Goal: Task Accomplishment & Management: Use online tool/utility

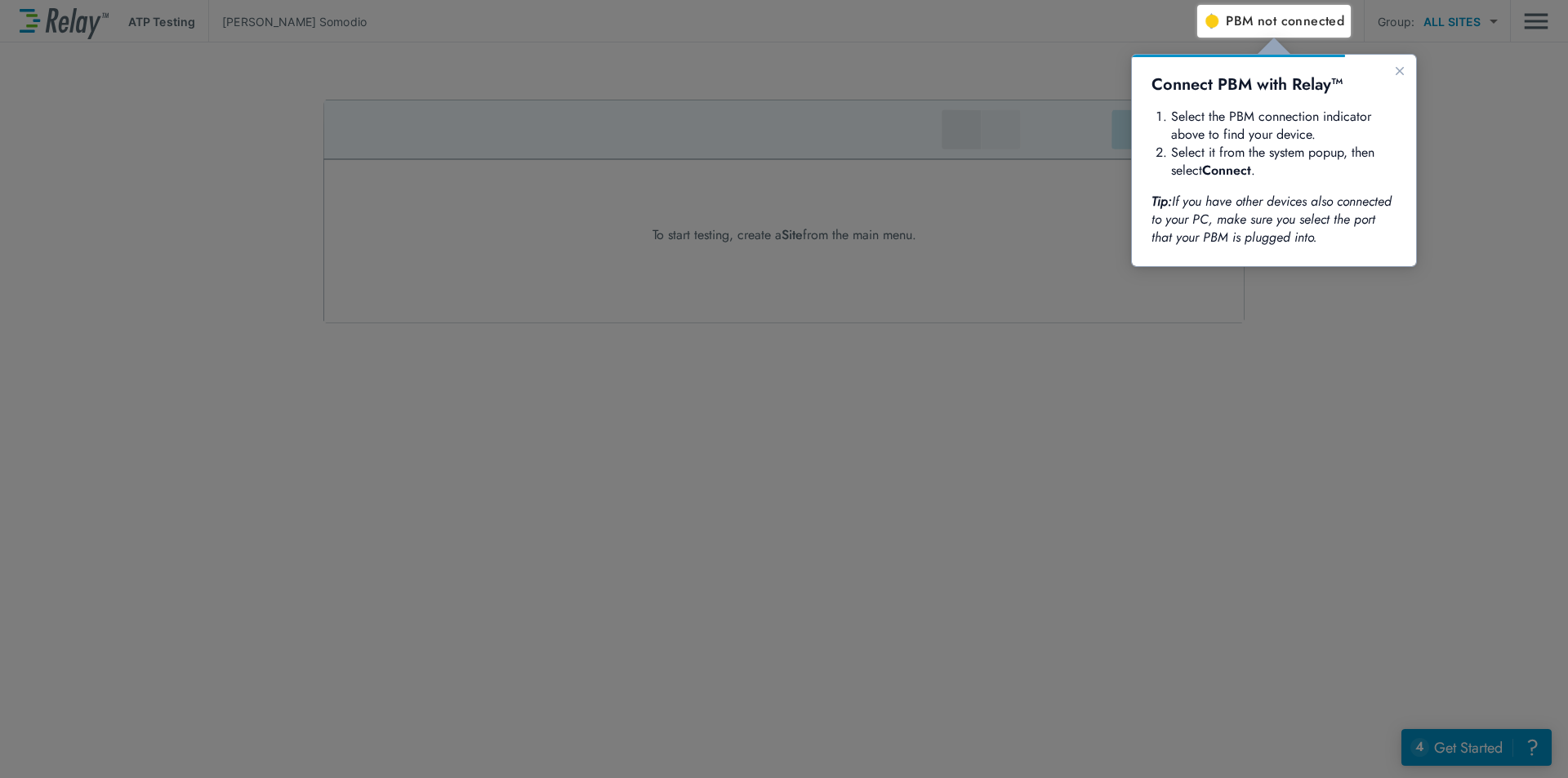
click at [1272, 24] on span "not connected" at bounding box center [1300, 21] width 86 height 19
click at [1274, 9] on button "PBM not connected" at bounding box center [1273, 22] width 155 height 33
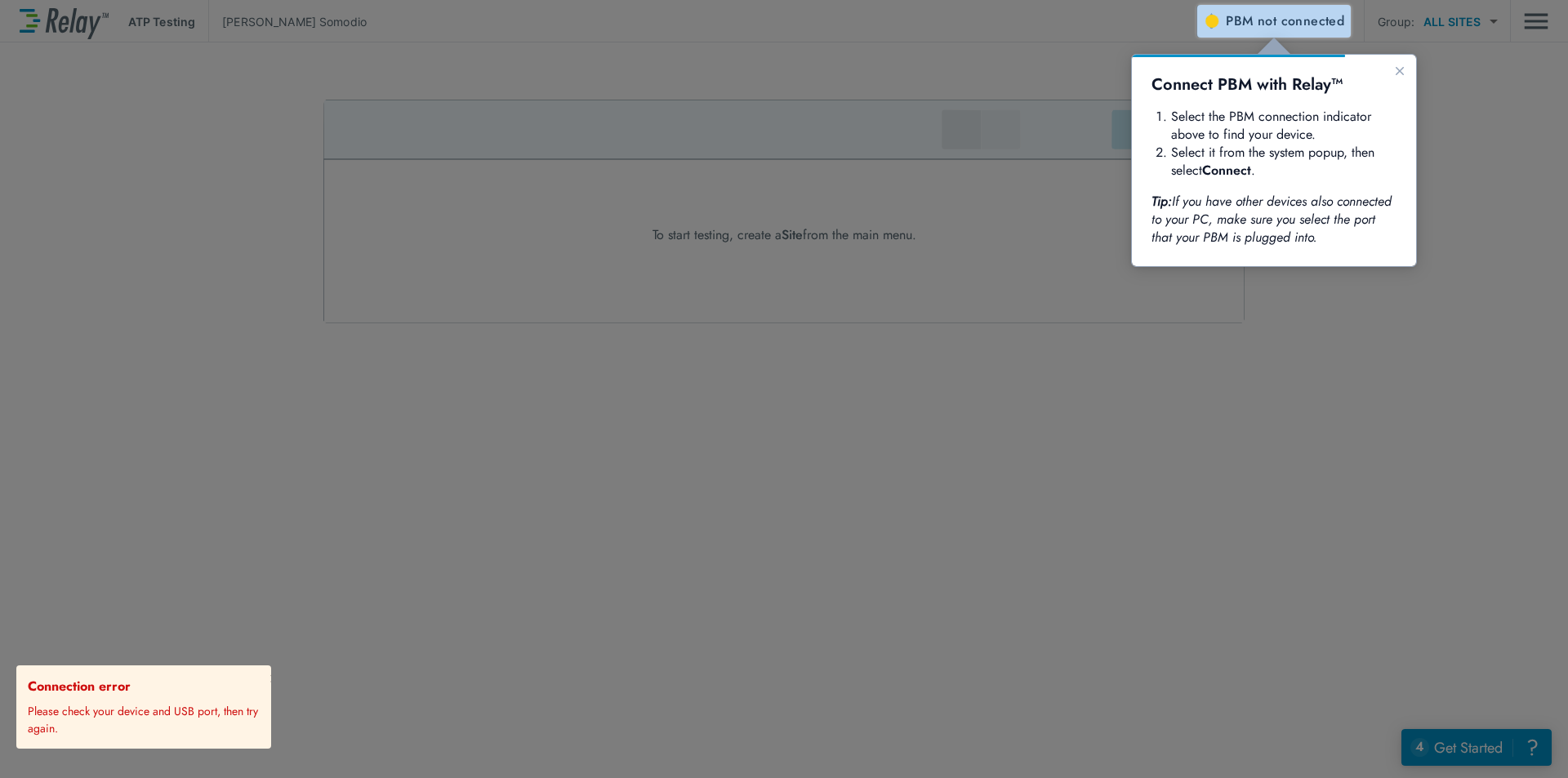
click at [1305, 11] on span "not connected" at bounding box center [1300, 21] width 86 height 19
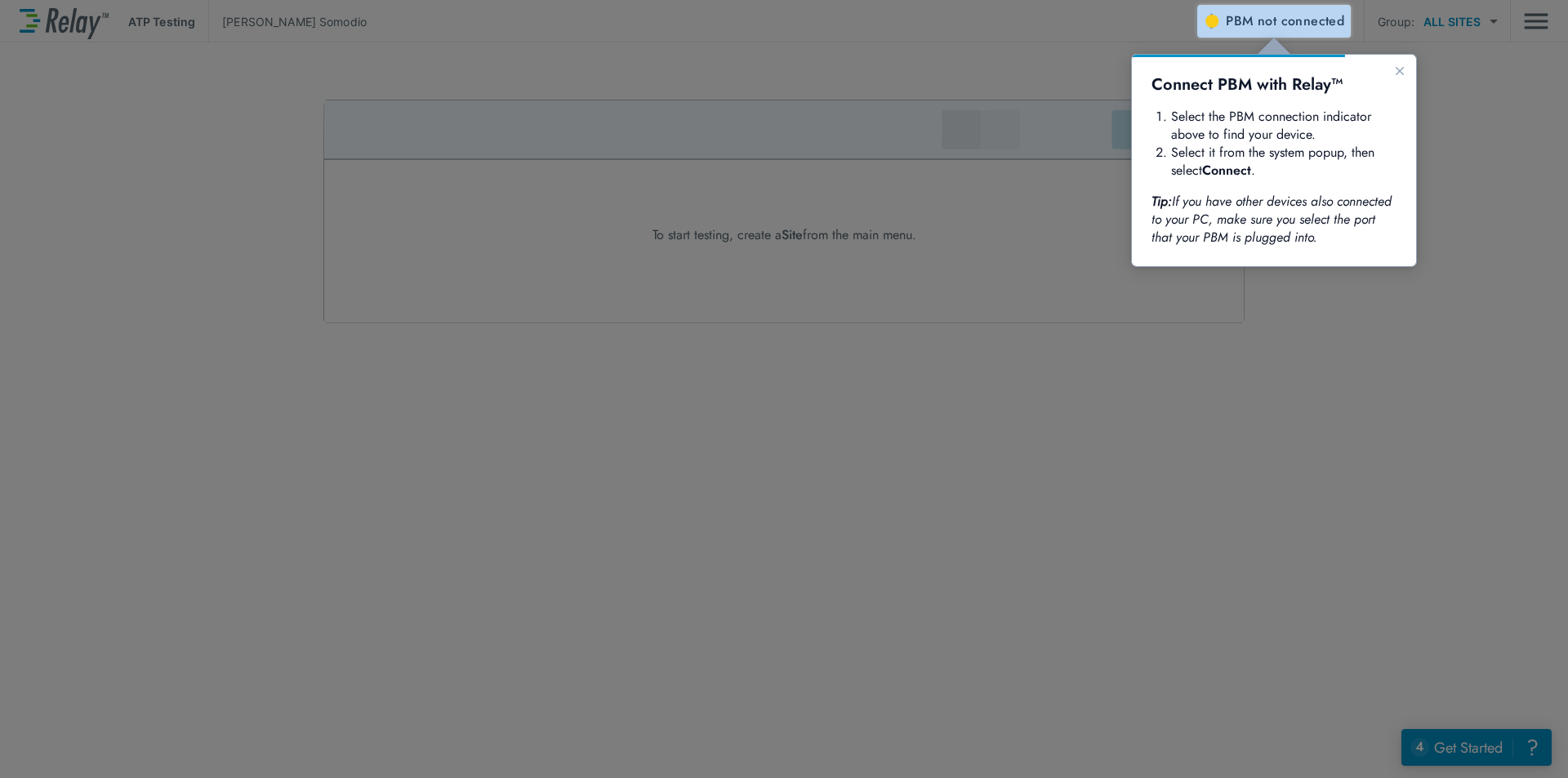
click at [1271, 22] on span "not connected" at bounding box center [1300, 21] width 86 height 19
click at [1306, 22] on span "not connected" at bounding box center [1300, 21] width 86 height 19
click at [1285, 22] on span "not connected" at bounding box center [1300, 21] width 86 height 19
drag, startPoint x: 1299, startPoint y: 16, endPoint x: 1198, endPoint y: 406, distance: 402.9
click at [1173, 452] on div at bounding box center [598, 392] width 1197 height 774
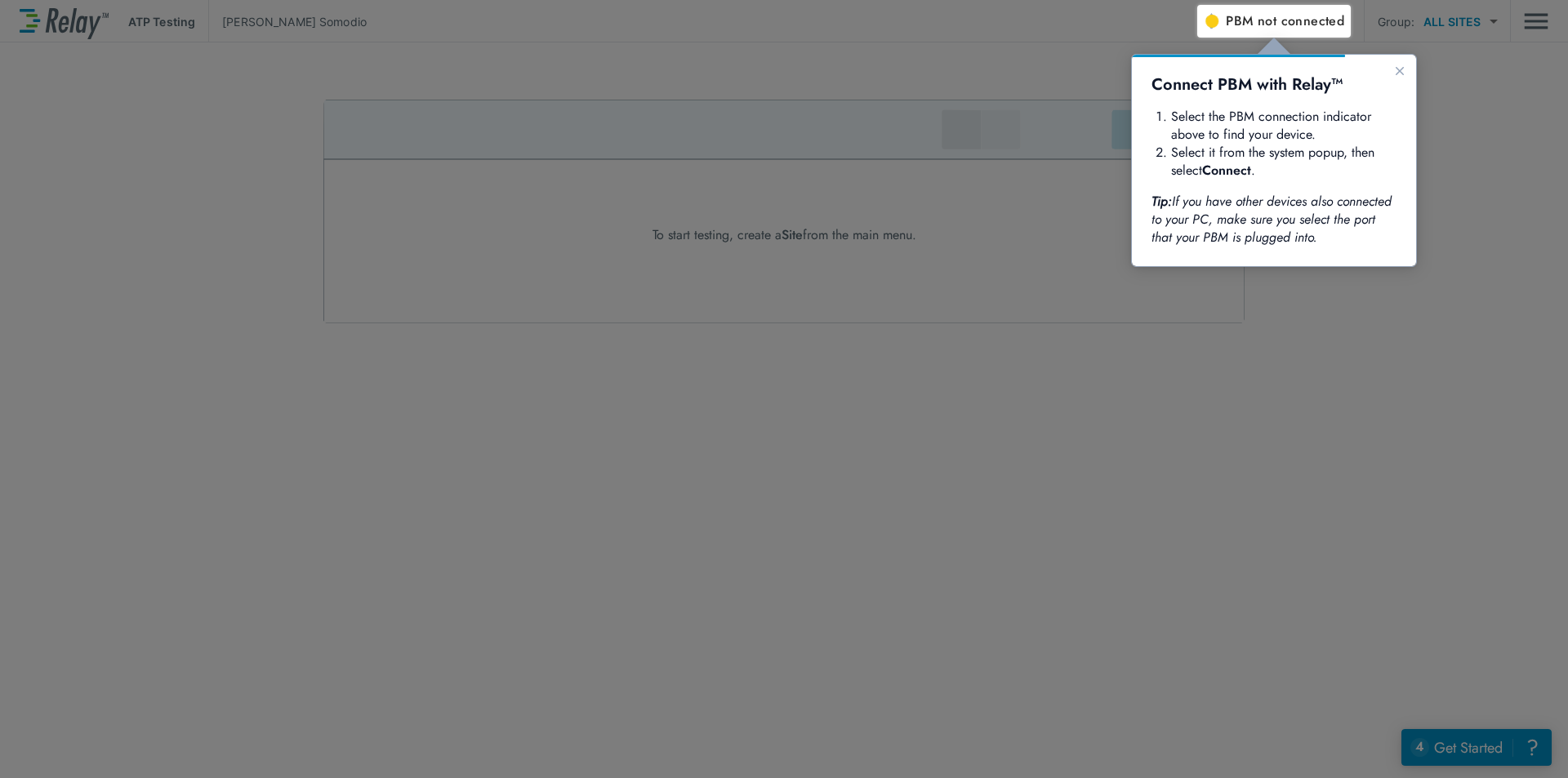
click at [1398, 71] on icon "Close guide" at bounding box center [1399, 71] width 13 height 13
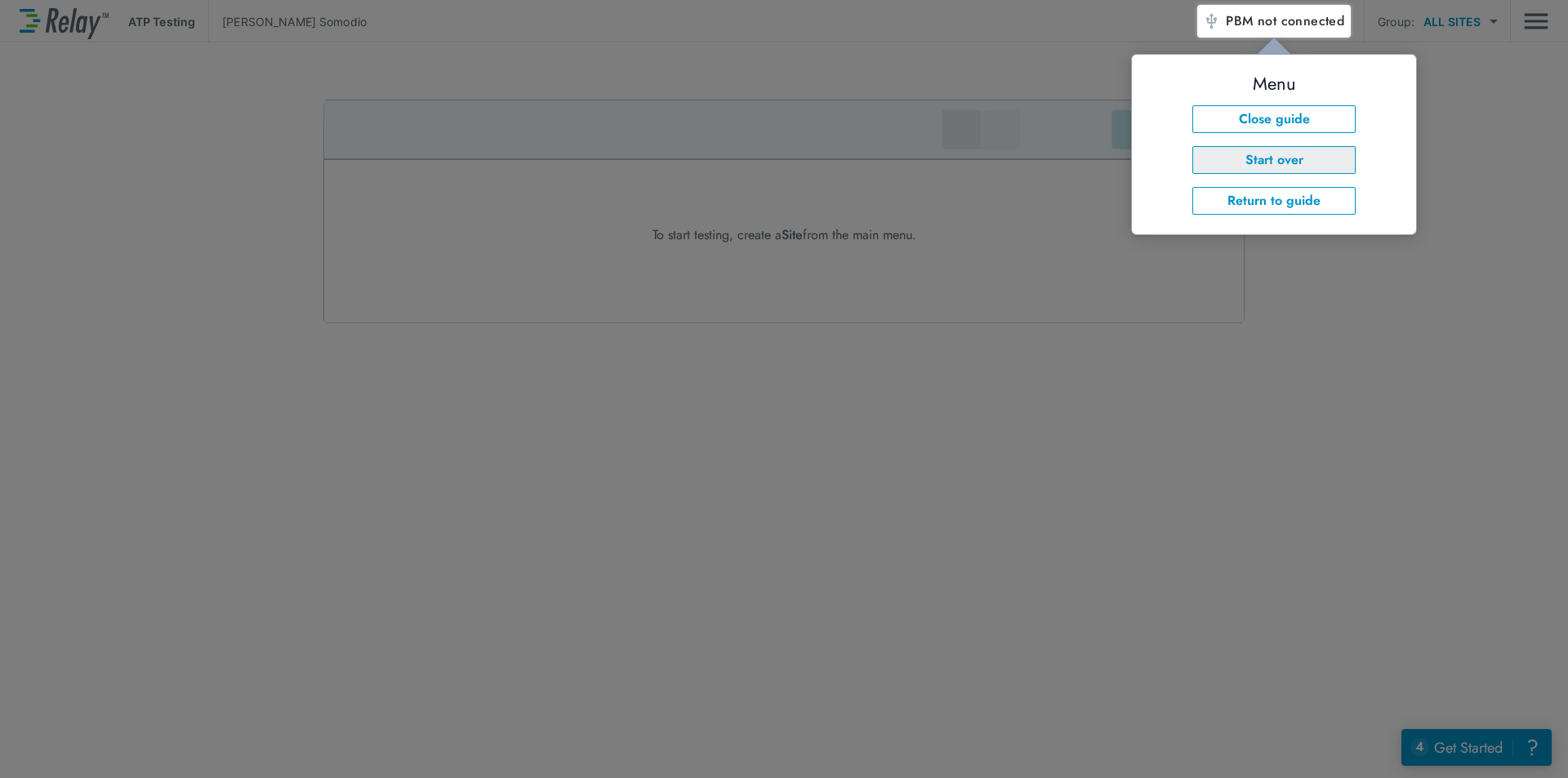
click at [1278, 164] on button "Start over" at bounding box center [1274, 160] width 163 height 28
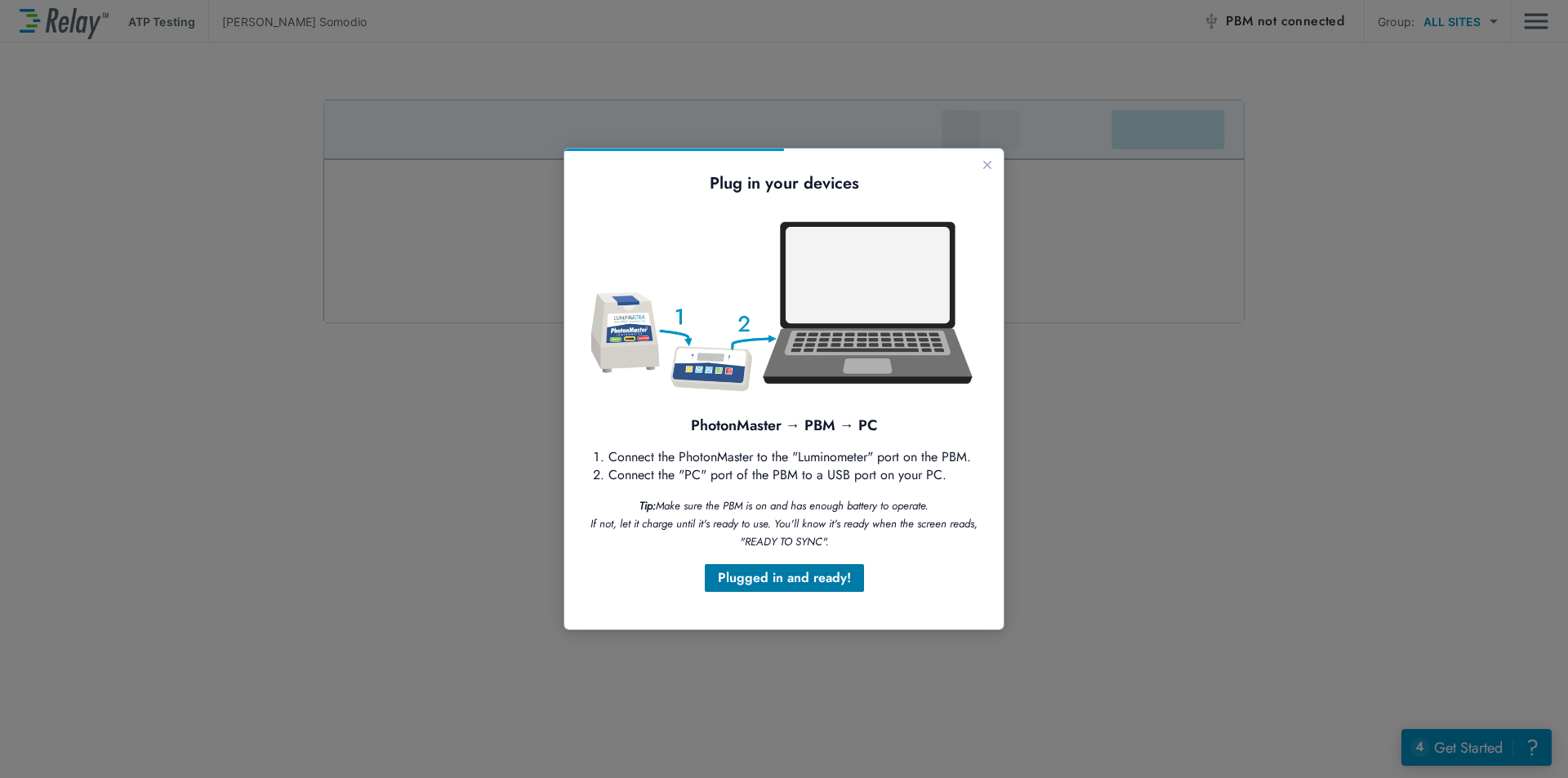
click at [784, 581] on div "Plugged in and ready!" at bounding box center [784, 578] width 133 height 20
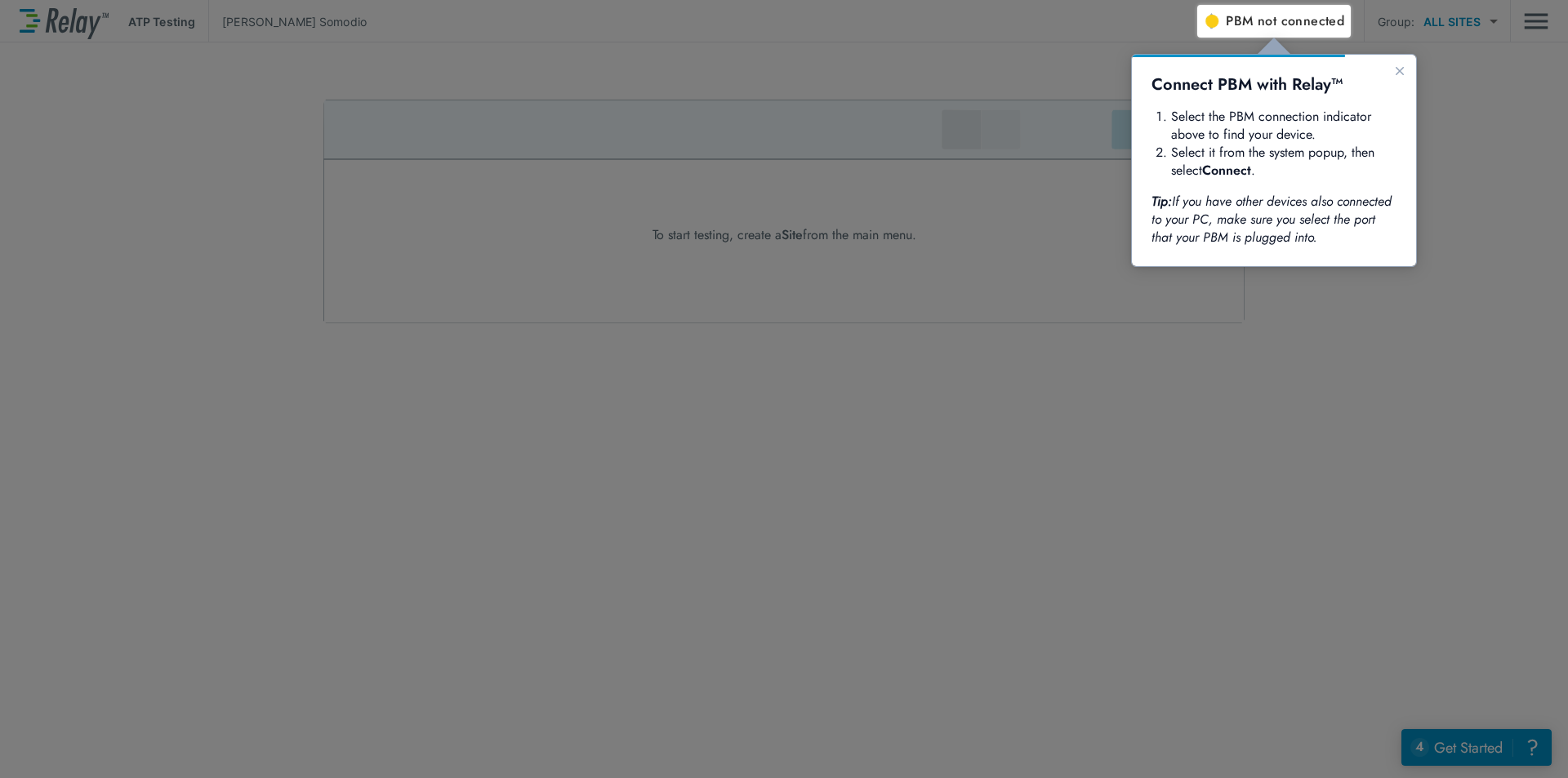
click at [1361, 329] on div at bounding box center [1381, 408] width 370 height 741
click at [1279, 13] on span "not connected" at bounding box center [1300, 21] width 86 height 19
drag, startPoint x: 1127, startPoint y: 334, endPoint x: 1150, endPoint y: 300, distance: 41.0
click at [1127, 334] on div at bounding box center [598, 392] width 1197 height 774
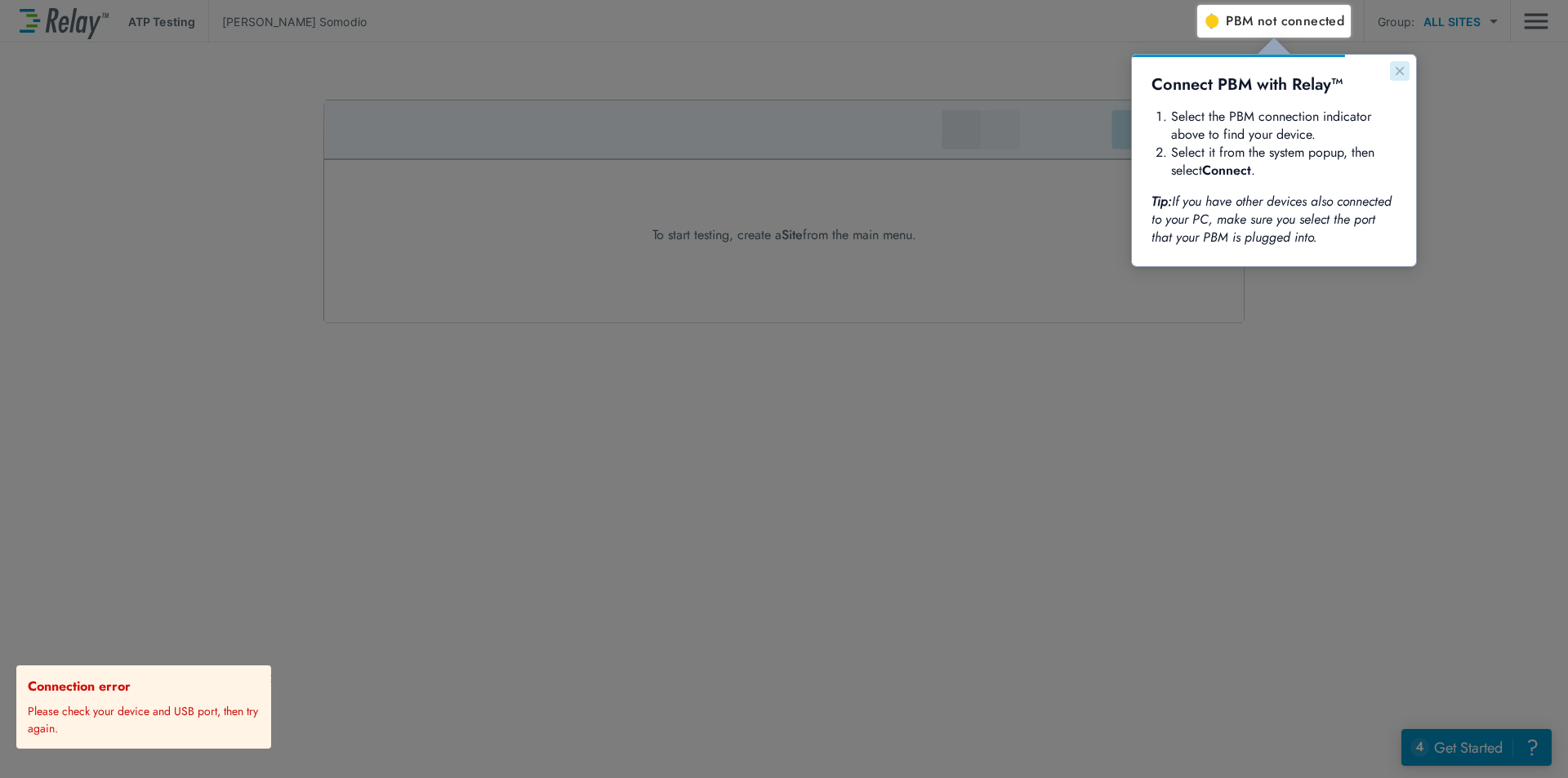
click at [1396, 68] on icon "Close guide" at bounding box center [1399, 71] width 8 height 8
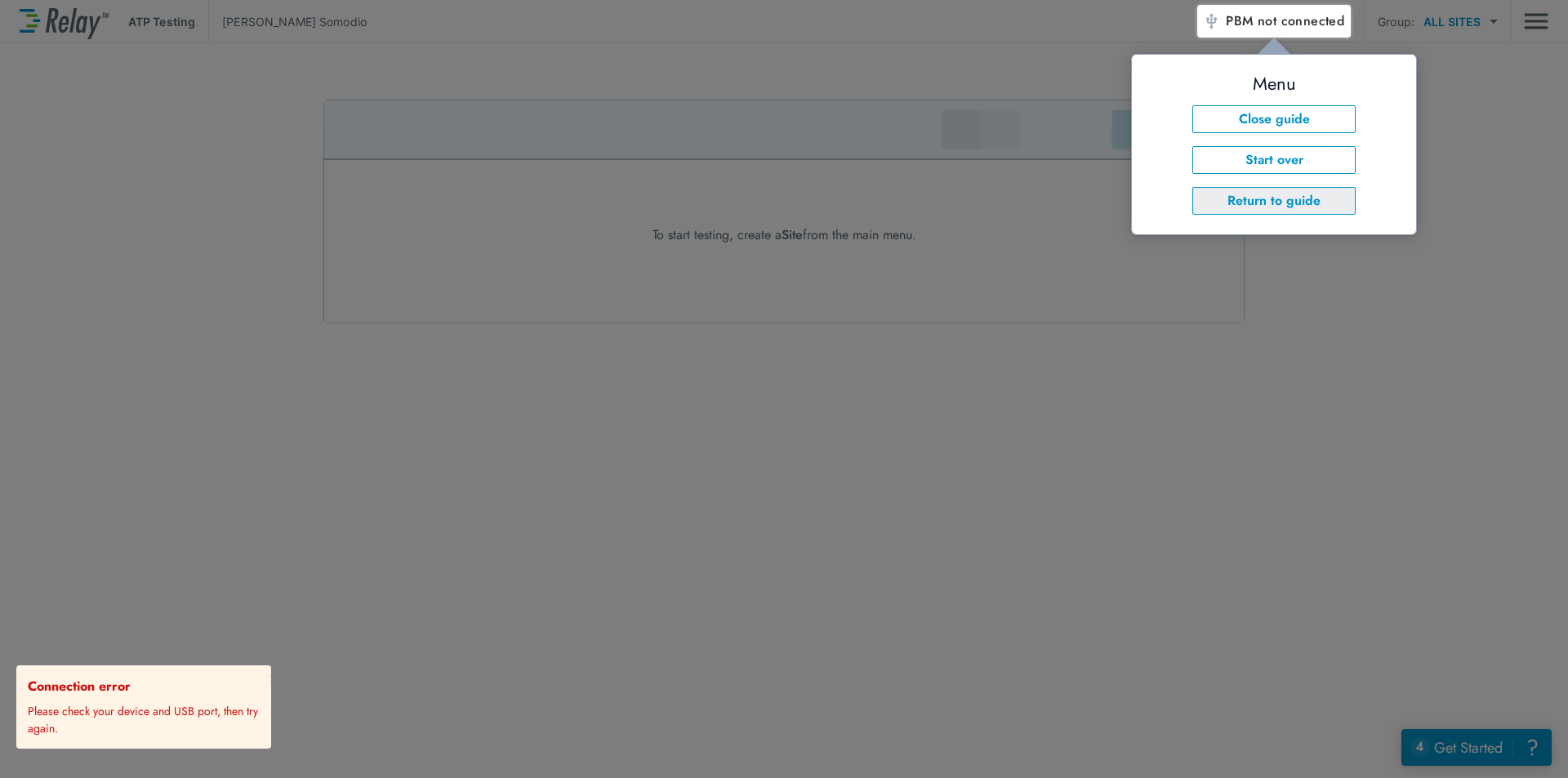
click at [1269, 200] on button "Return to guide" at bounding box center [1274, 201] width 163 height 28
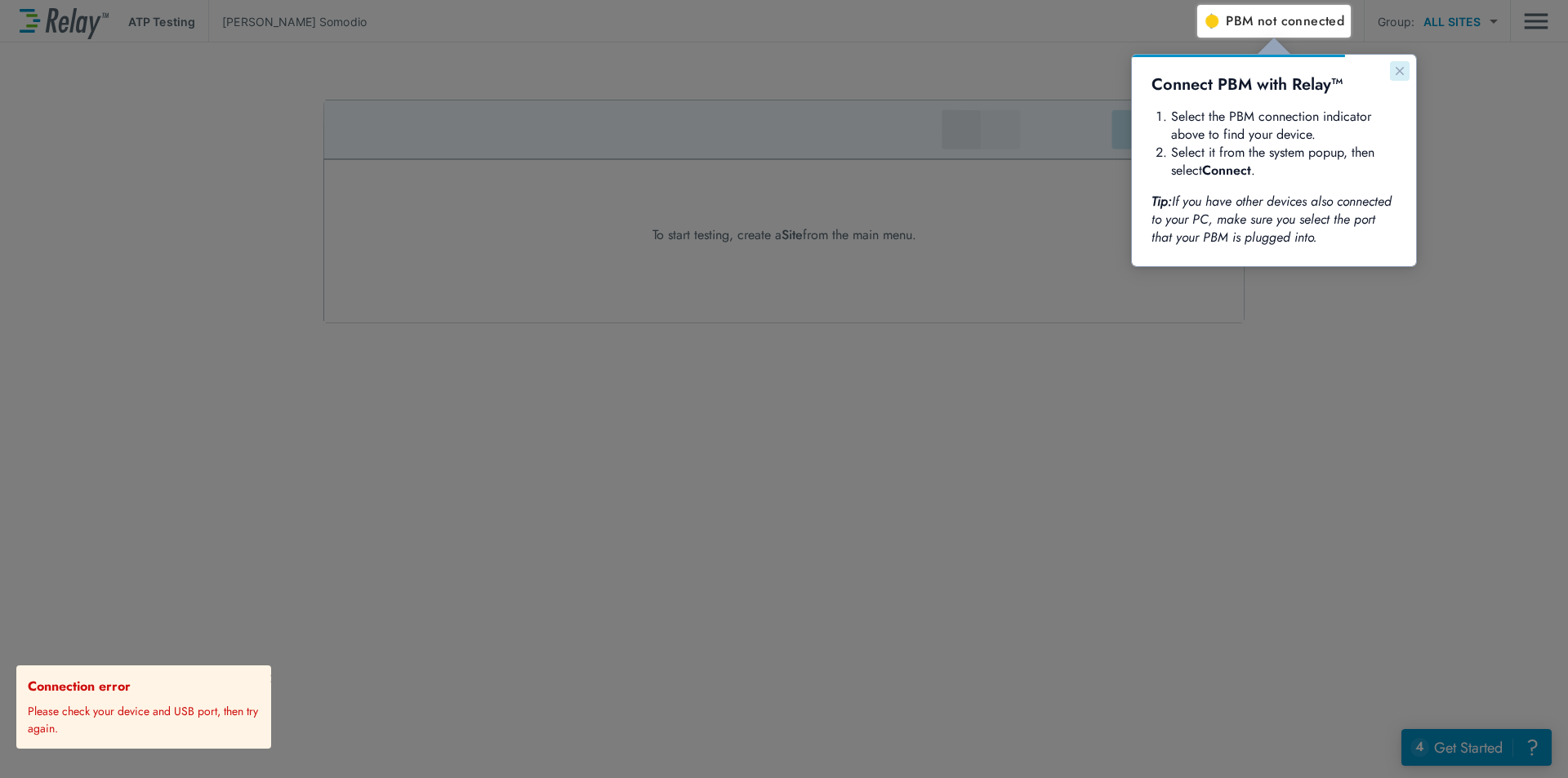
click at [1398, 76] on icon "Close guide" at bounding box center [1399, 71] width 13 height 13
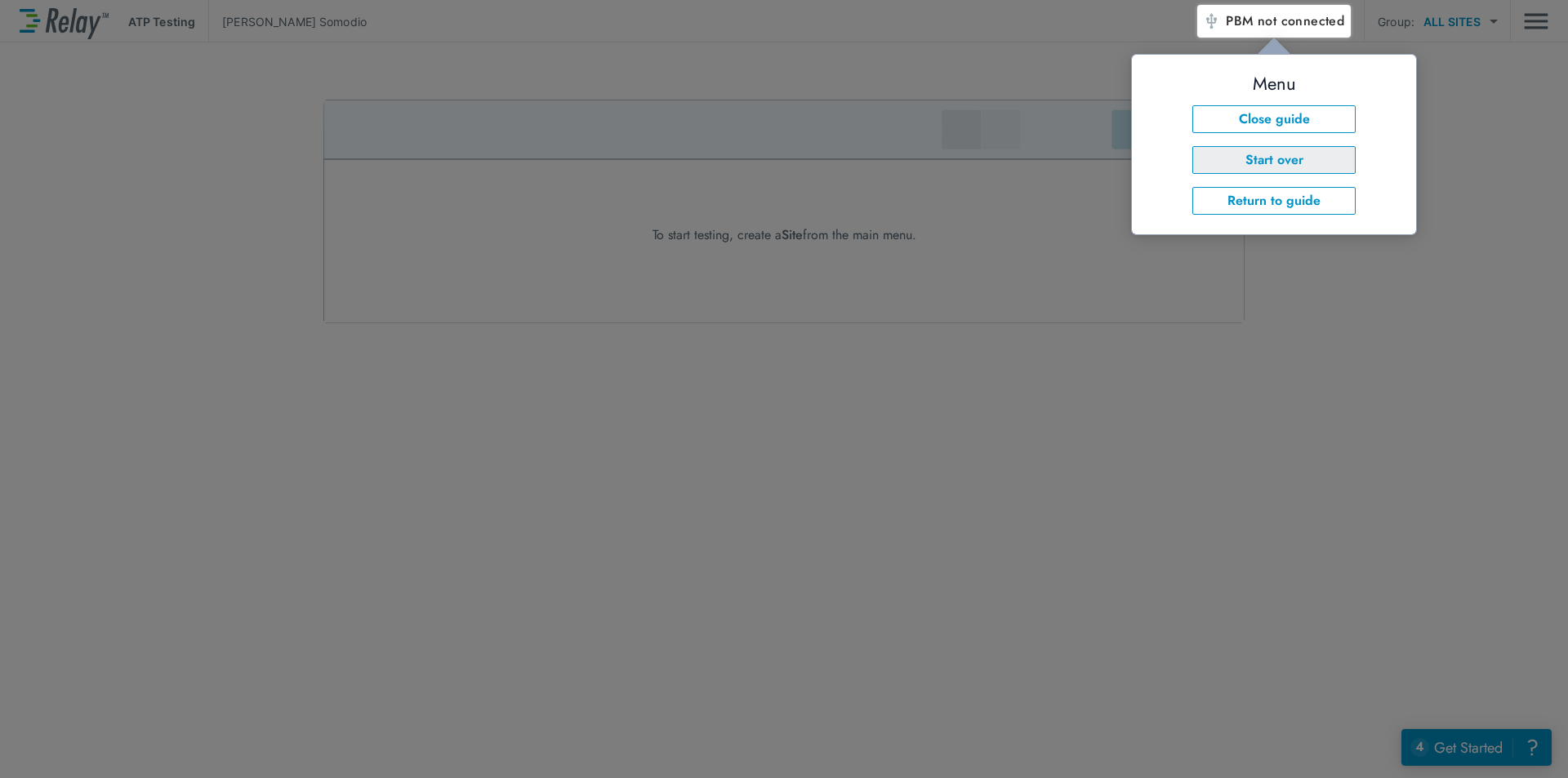
click at [1264, 165] on button "Start over" at bounding box center [1274, 160] width 163 height 28
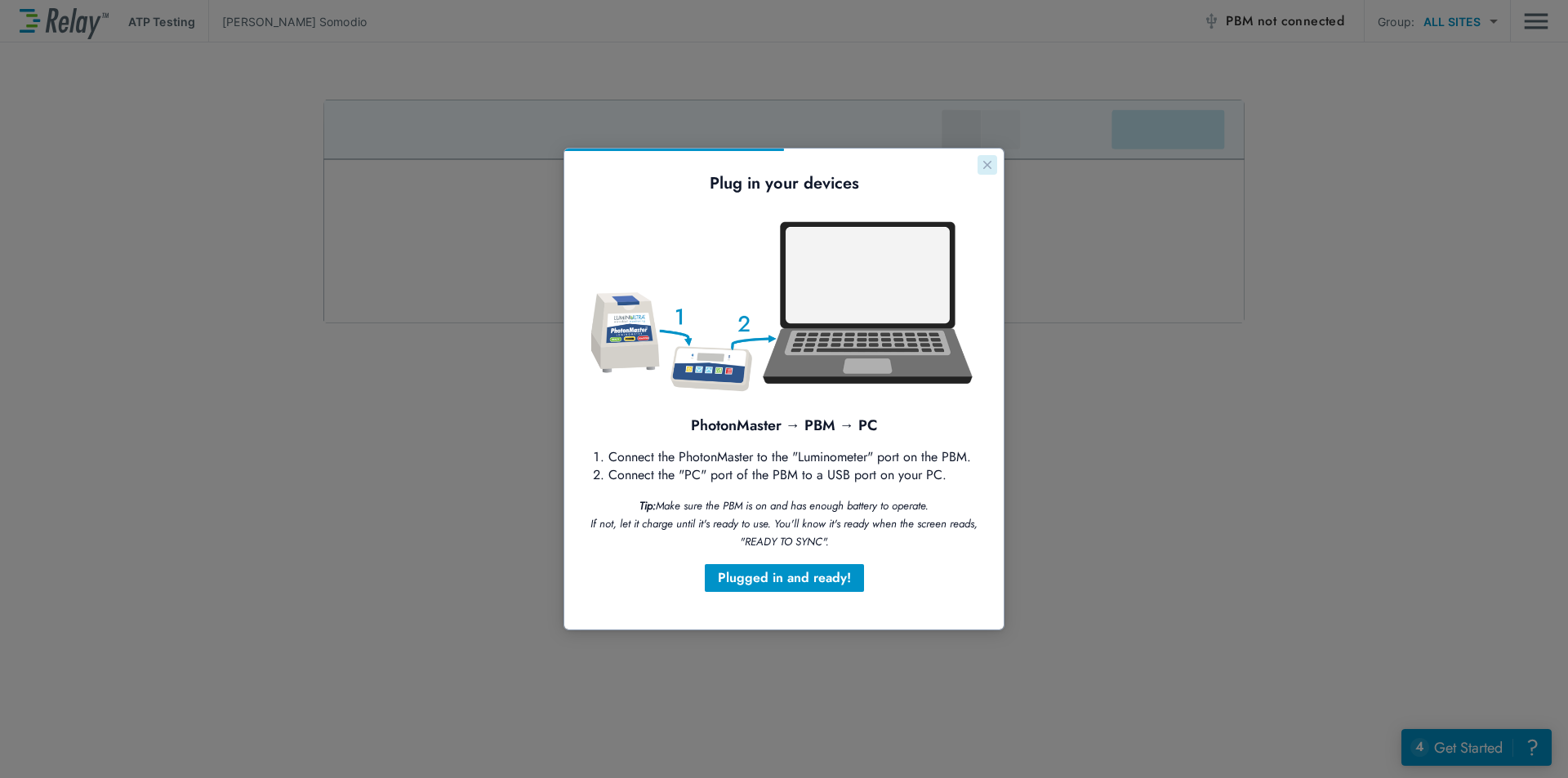
click at [989, 168] on icon "Close guide" at bounding box center [987, 164] width 8 height 8
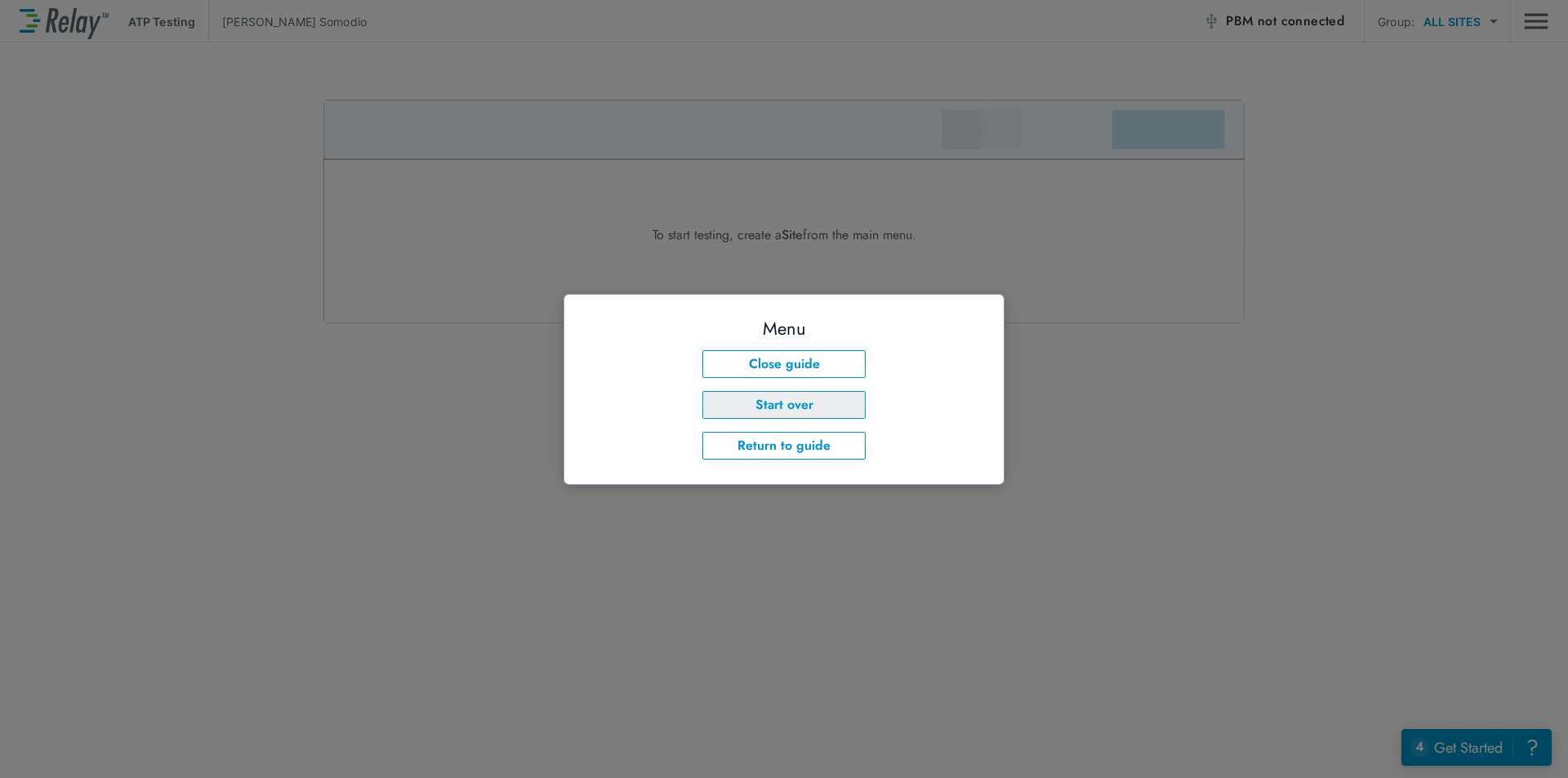
click at [834, 412] on button "Start over" at bounding box center [783, 405] width 163 height 28
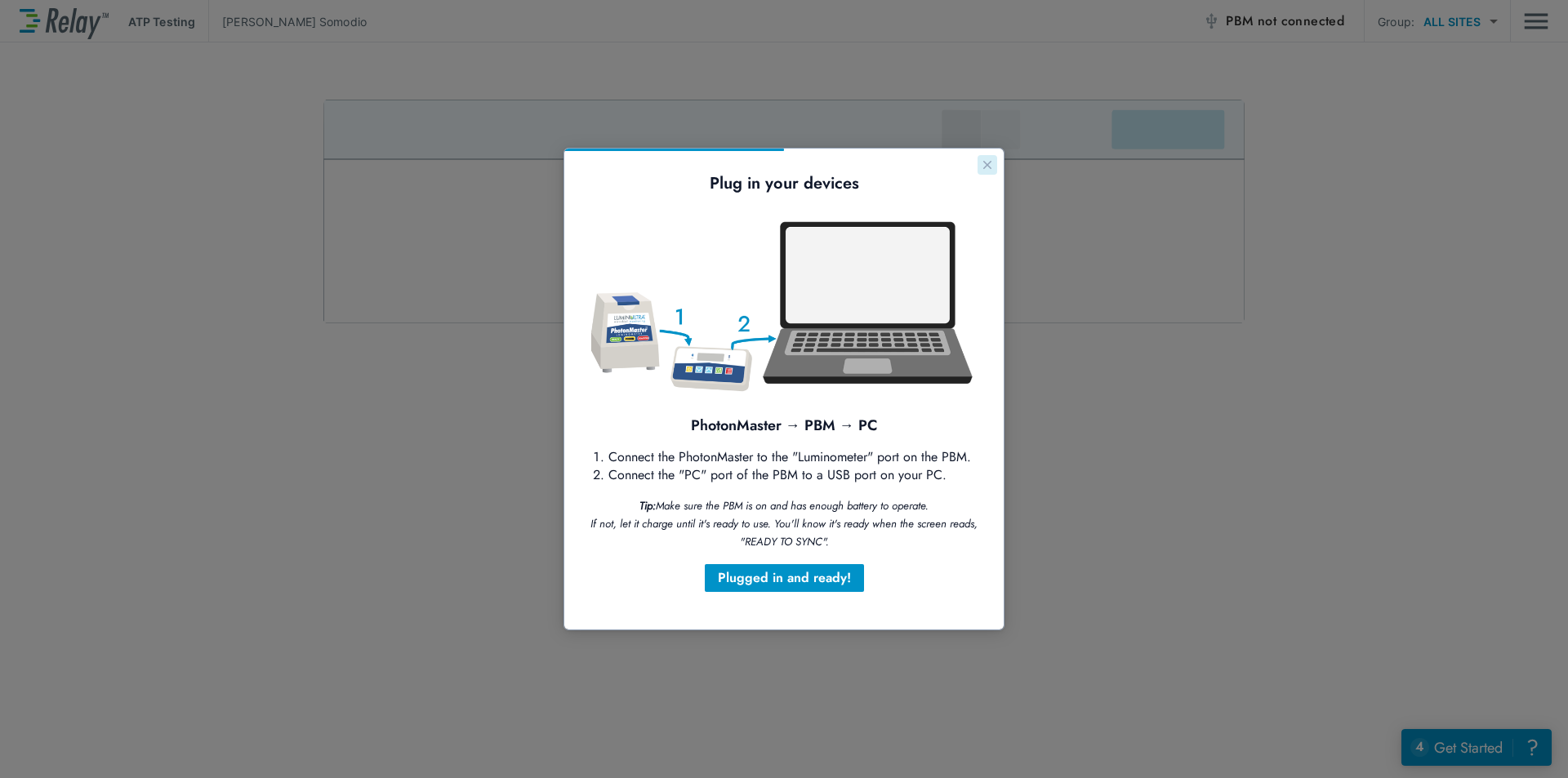
drag, startPoint x: 1552, startPoint y: 311, endPoint x: 988, endPoint y: 162, distance: 583.3
click at [988, 162] on icon "Close guide" at bounding box center [987, 164] width 13 height 13
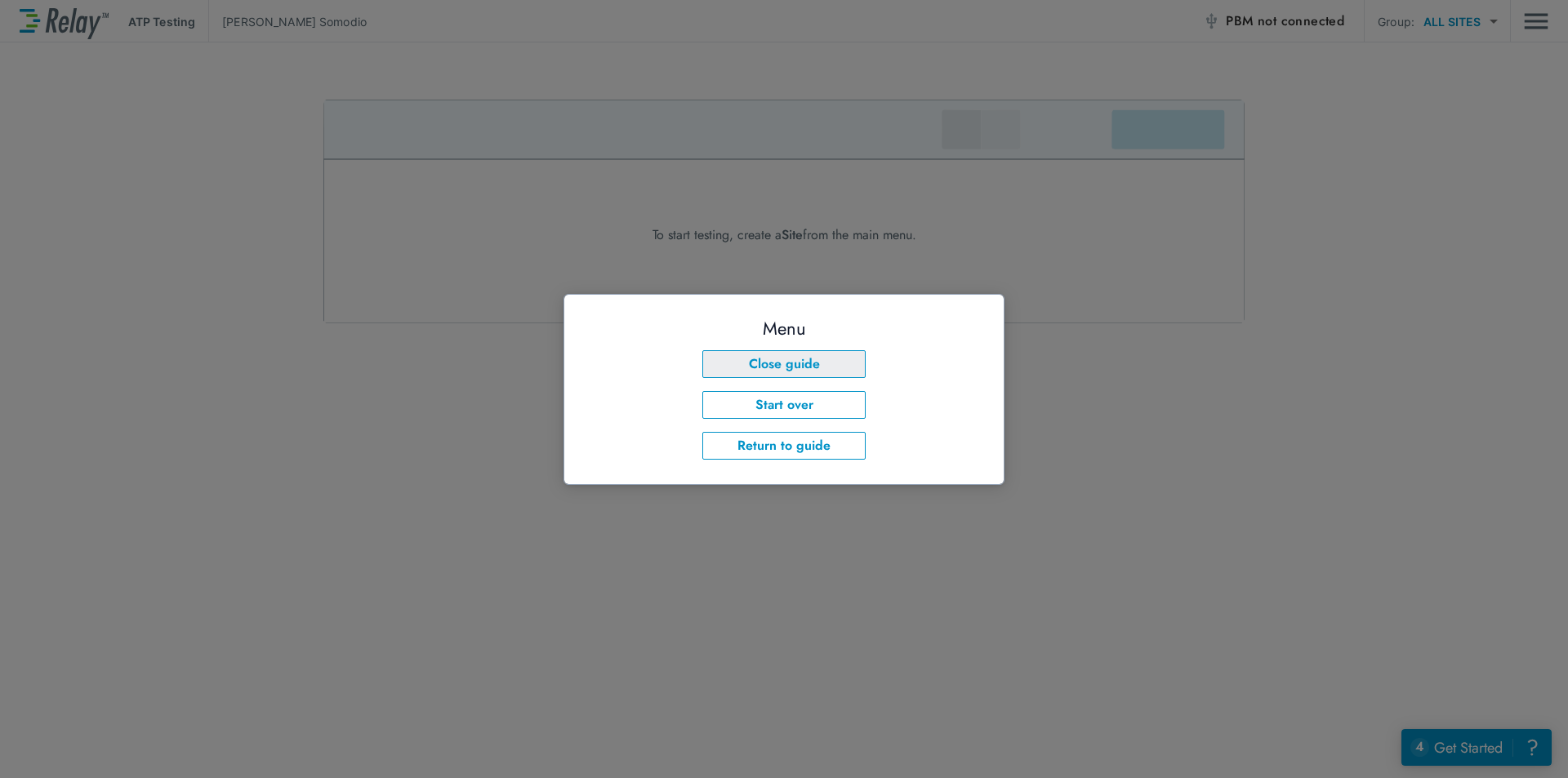
click at [785, 368] on button "Close guide" at bounding box center [783, 364] width 163 height 28
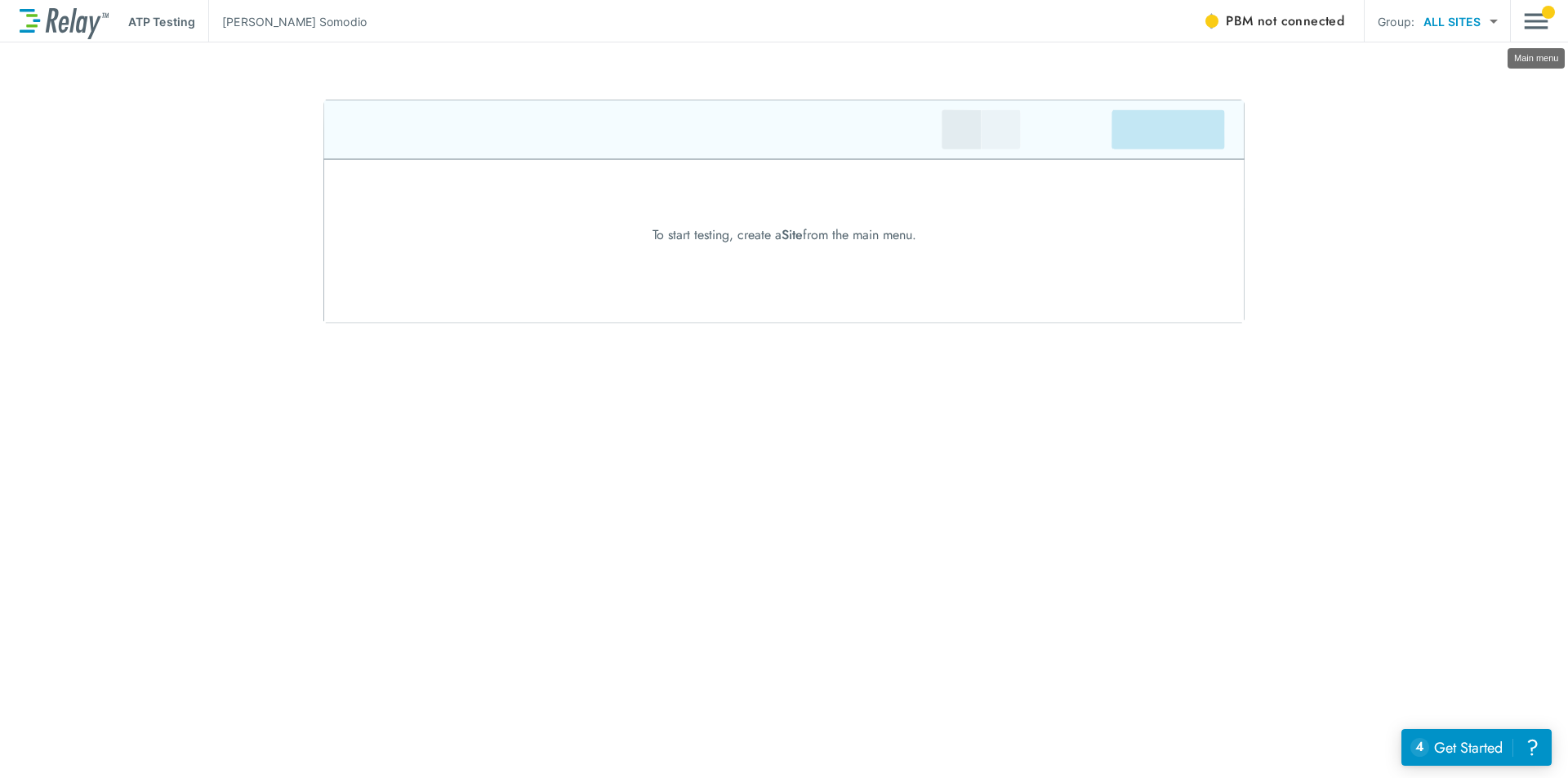
click at [1540, 29] on img "Main menu" at bounding box center [1536, 22] width 24 height 31
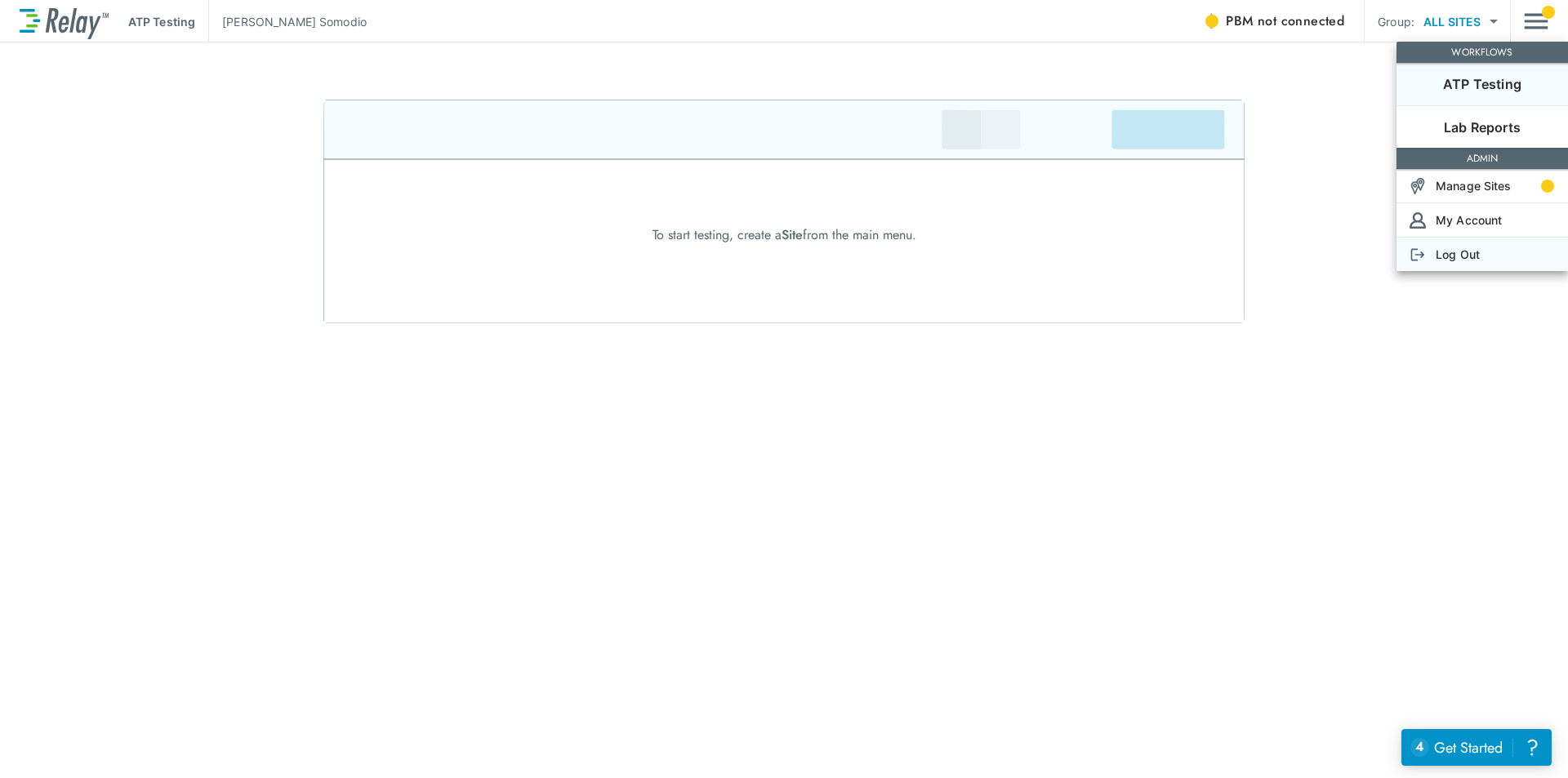
click at [1462, 261] on p "Log Out" at bounding box center [1457, 255] width 44 height 17
